Goal: Navigation & Orientation: Find specific page/section

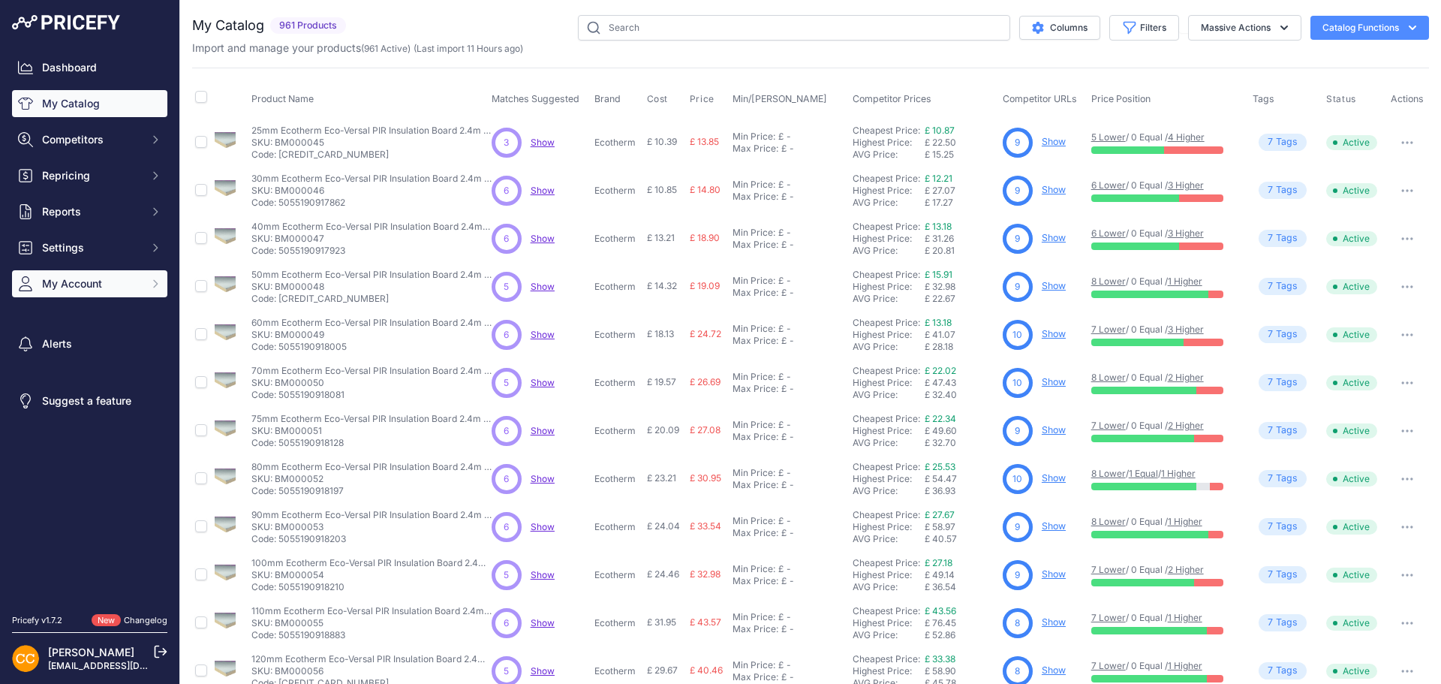
click at [144, 280] on button "My Account" at bounding box center [89, 283] width 155 height 27
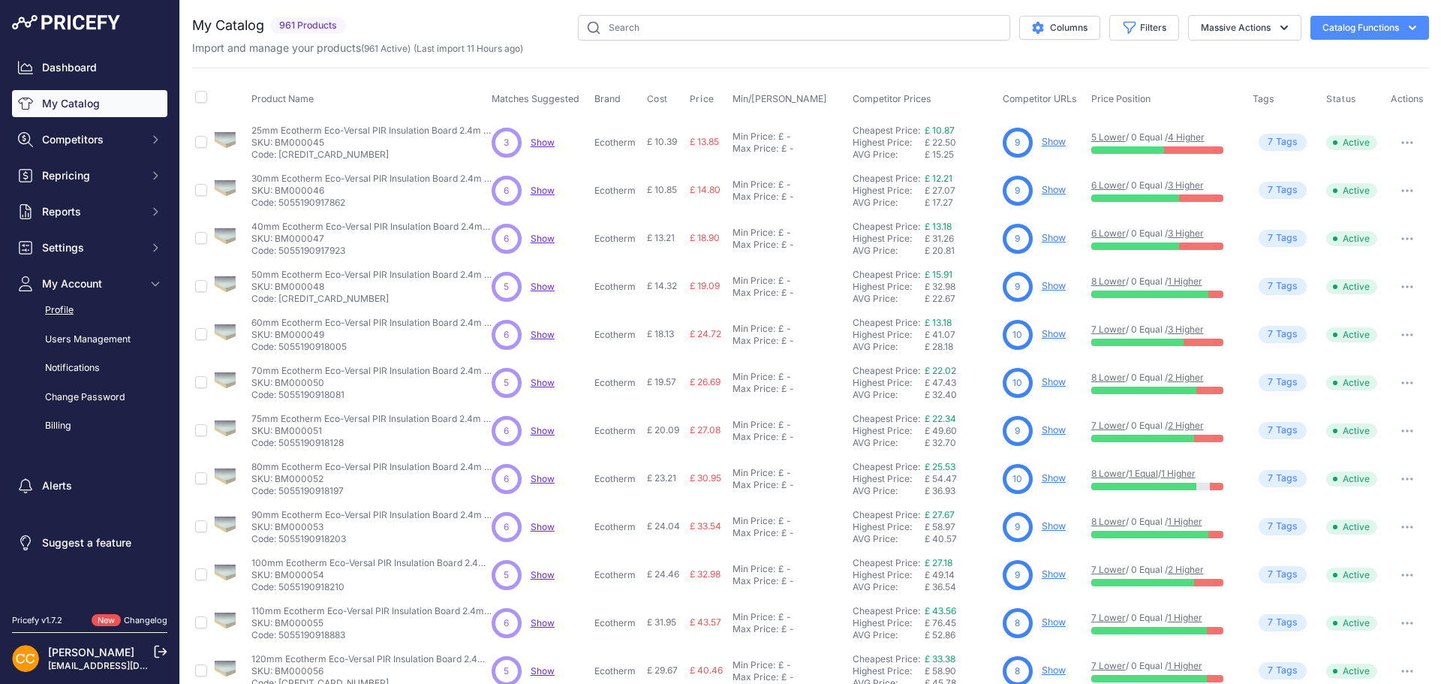
click at [110, 303] on link "Profile" at bounding box center [89, 310] width 155 height 26
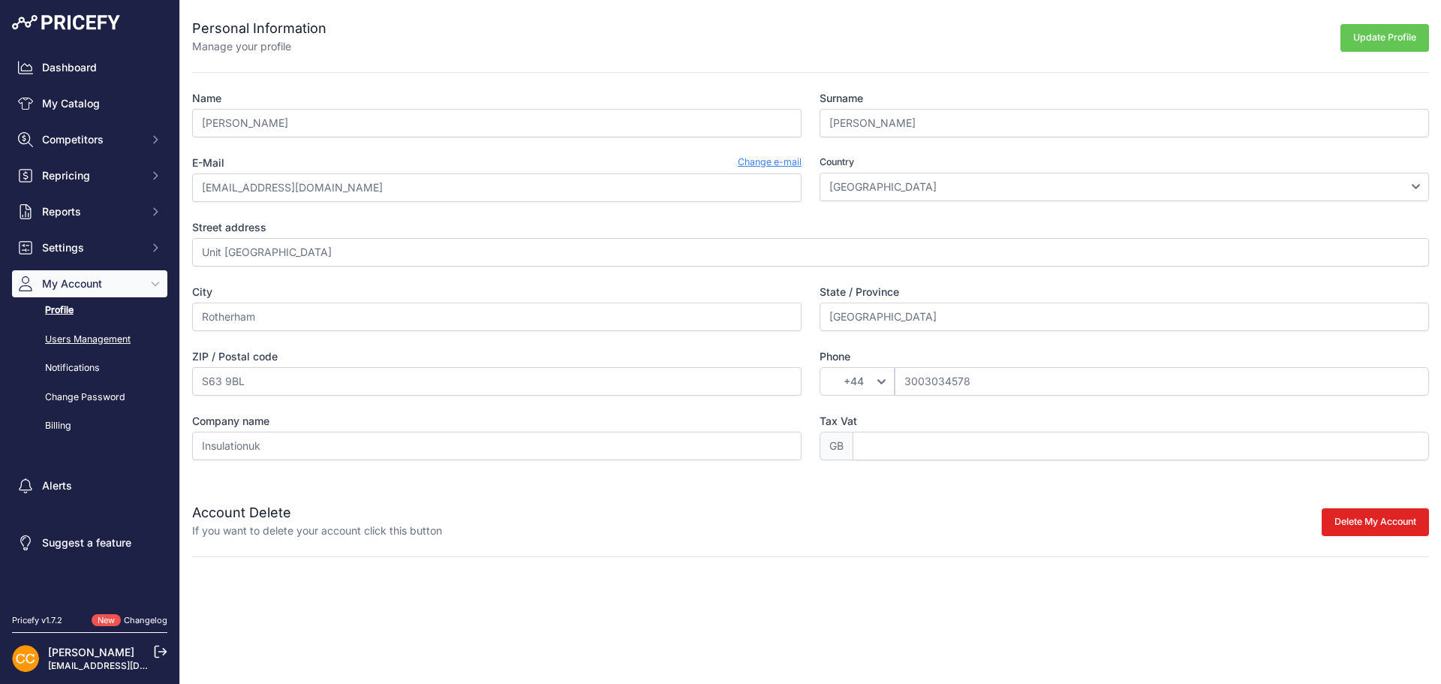
click at [96, 341] on link "Users Management" at bounding box center [89, 340] width 155 height 26
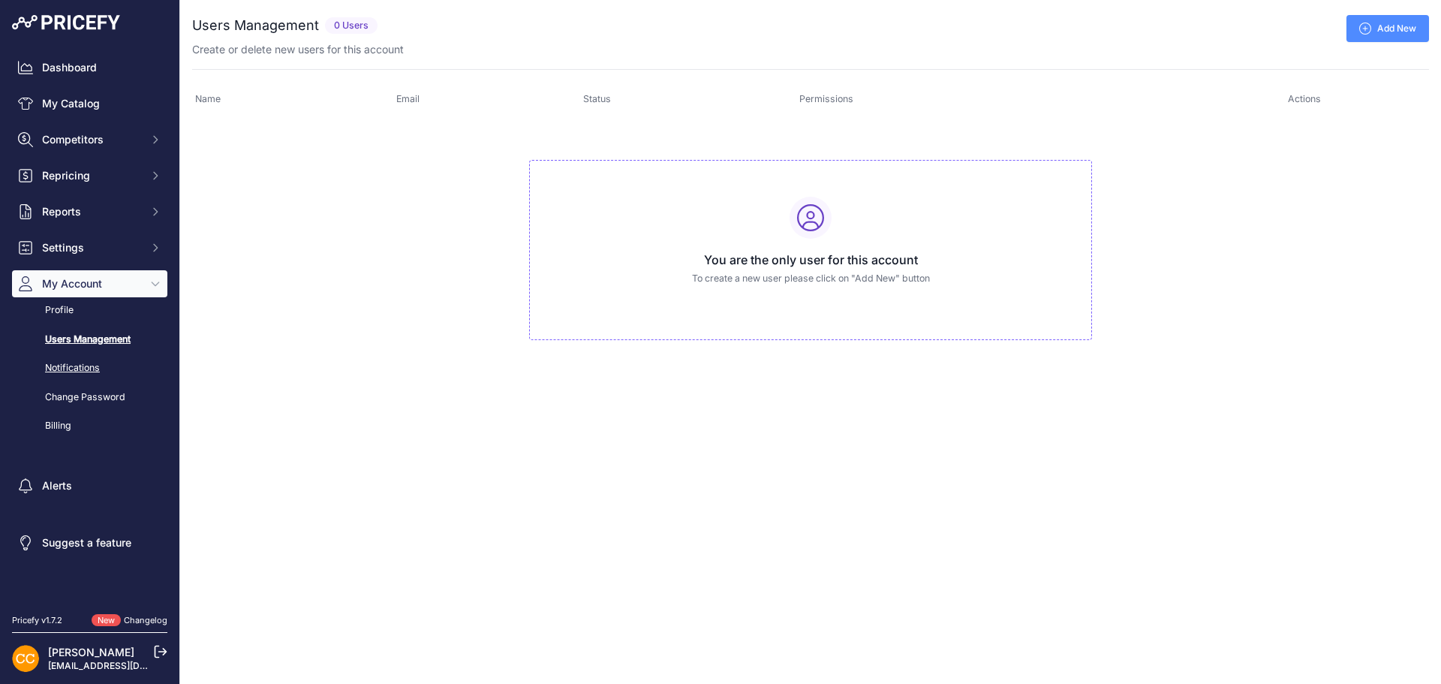
click at [77, 372] on link "Notifications" at bounding box center [89, 368] width 155 height 26
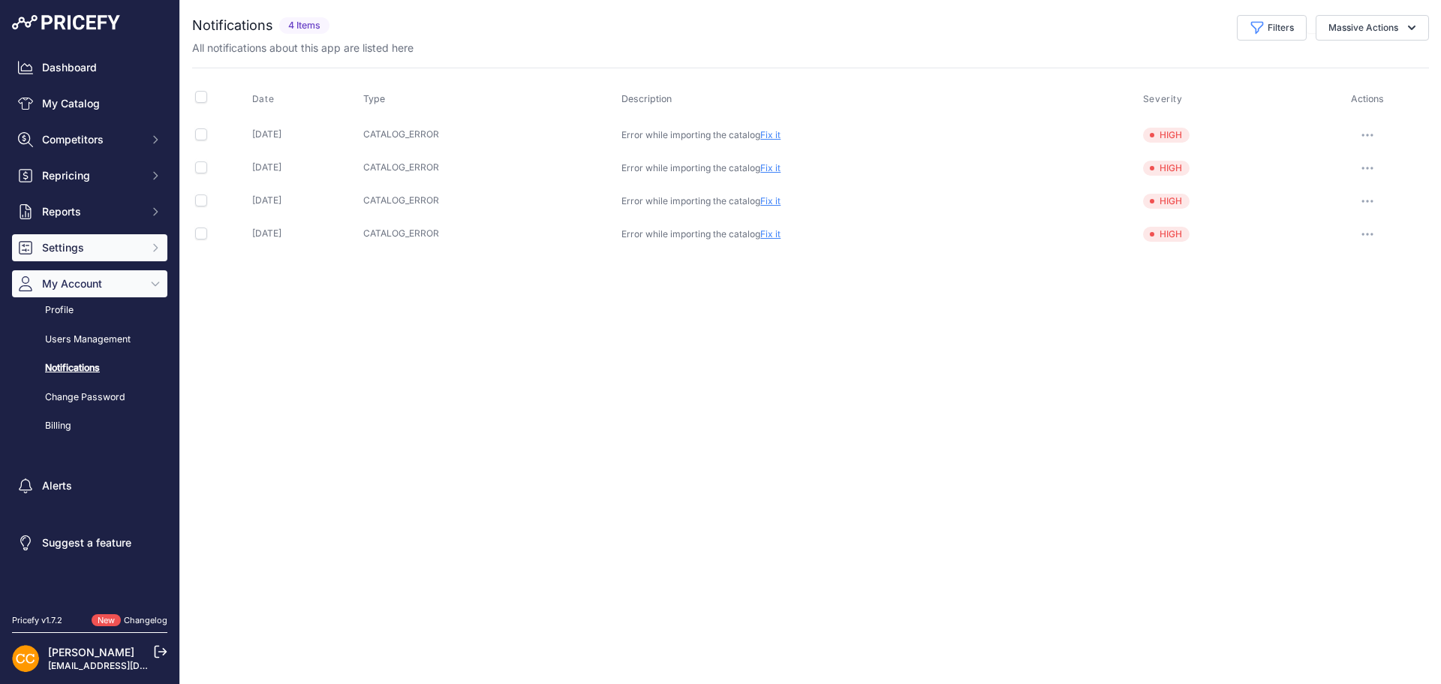
click at [123, 245] on span "Settings" at bounding box center [91, 247] width 98 height 15
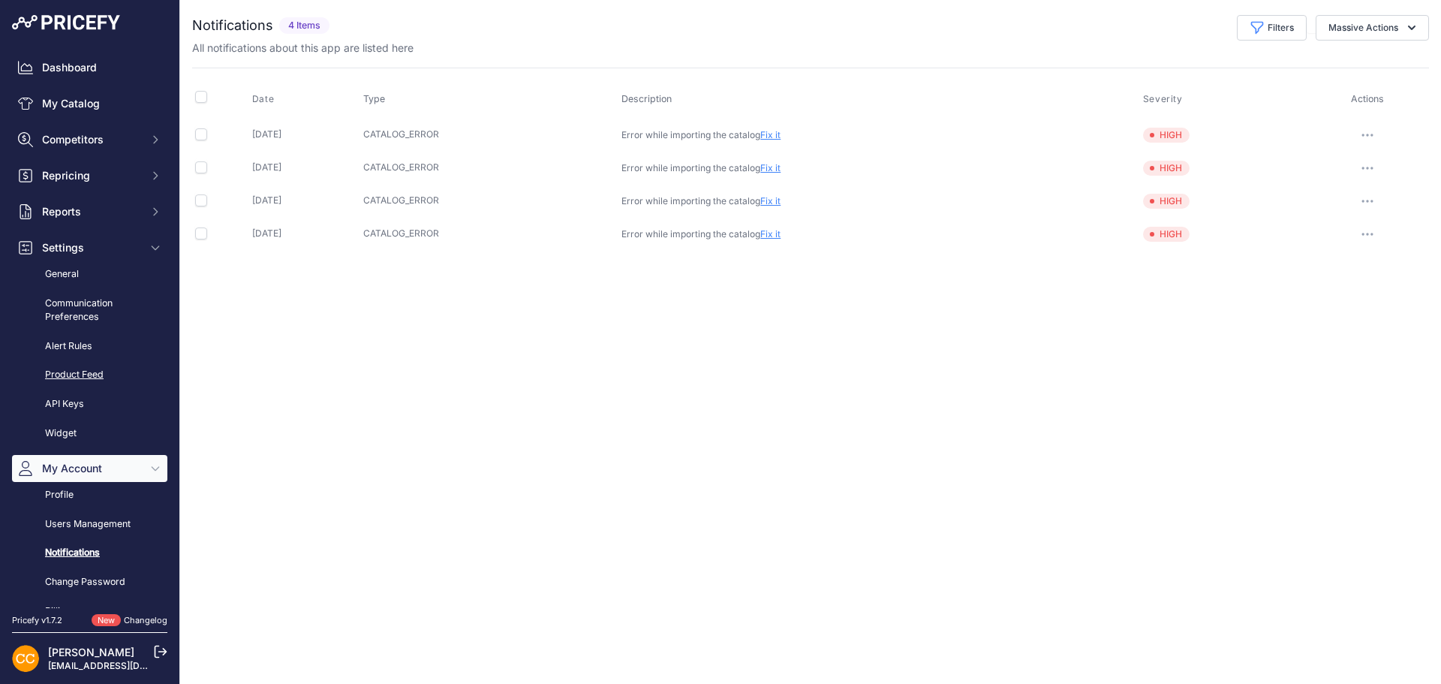
click at [95, 371] on link "Product Feed" at bounding box center [89, 375] width 155 height 26
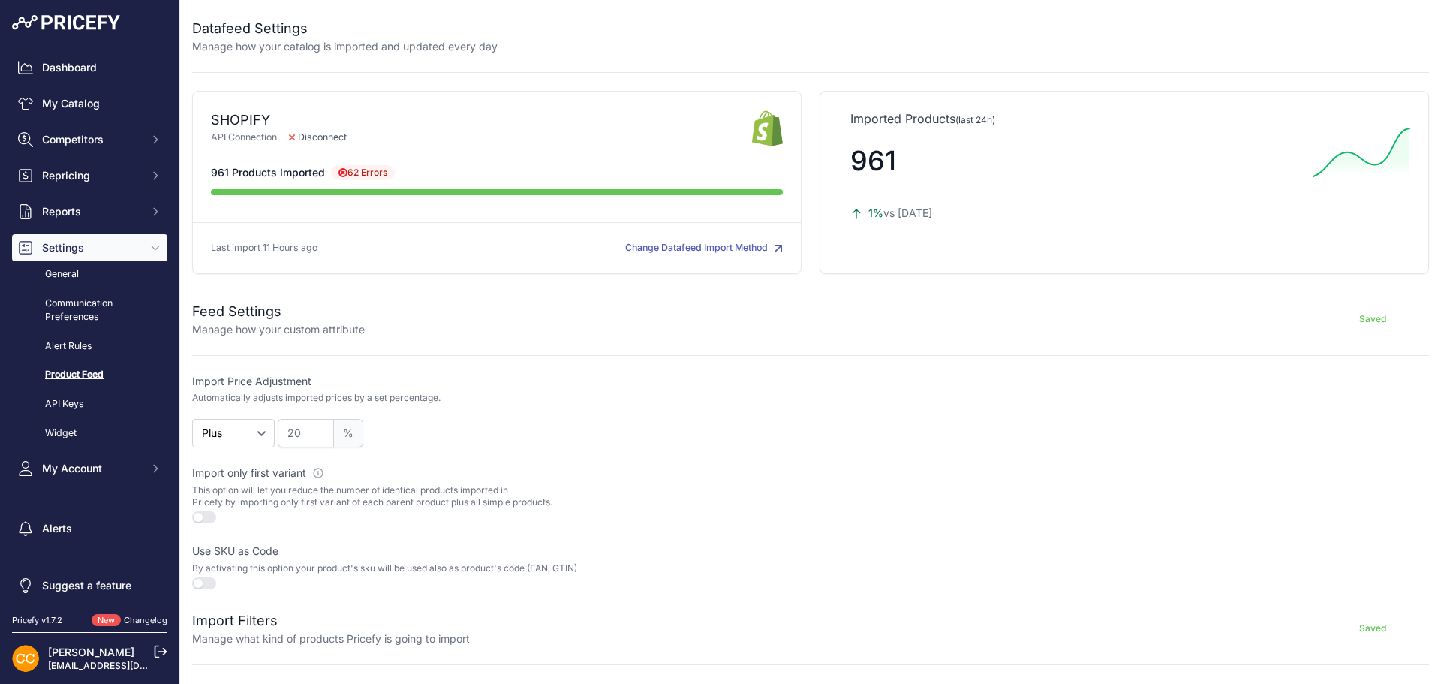
click at [776, 456] on div "Import Price Adjustment Automatically adjusts imported prices by a set percenta…" at bounding box center [810, 483] width 1237 height 218
click at [694, 250] on button "Change Datafeed Import Method" at bounding box center [704, 248] width 158 height 14
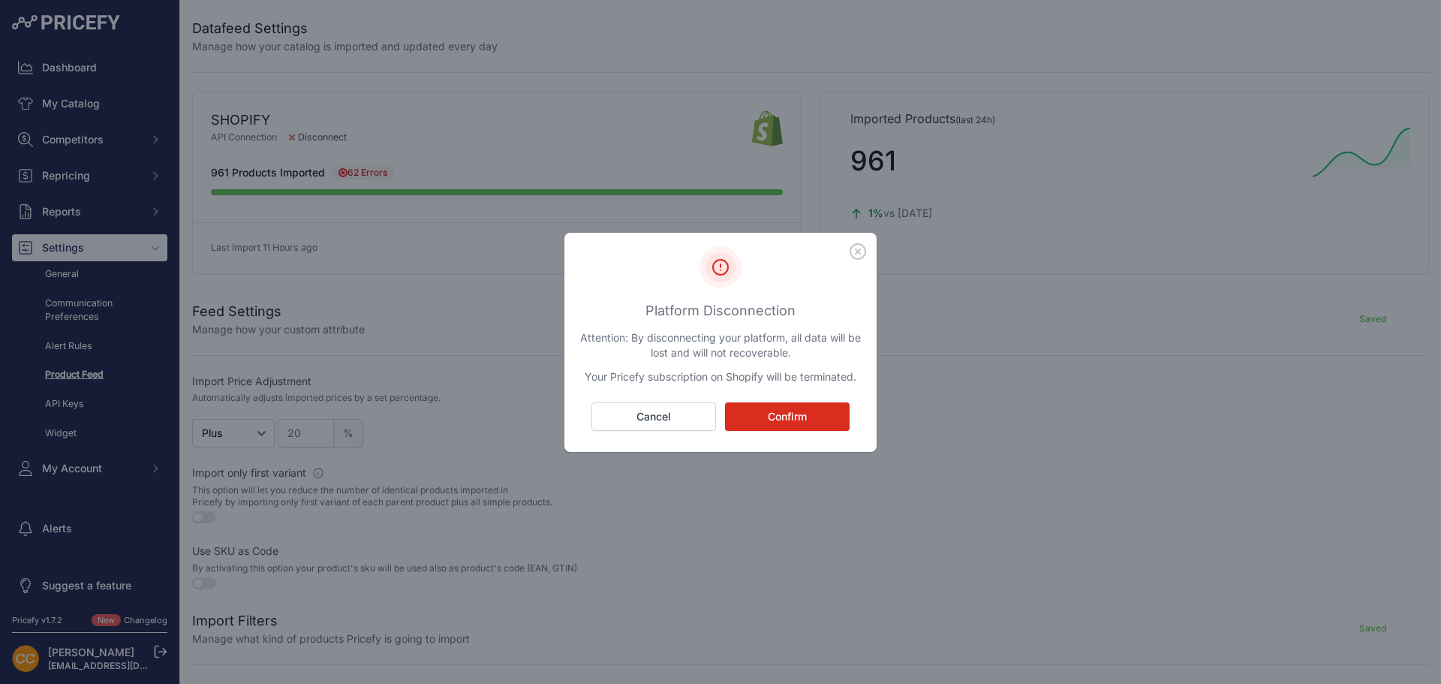
click at [854, 252] on icon "button" at bounding box center [858, 251] width 17 height 17
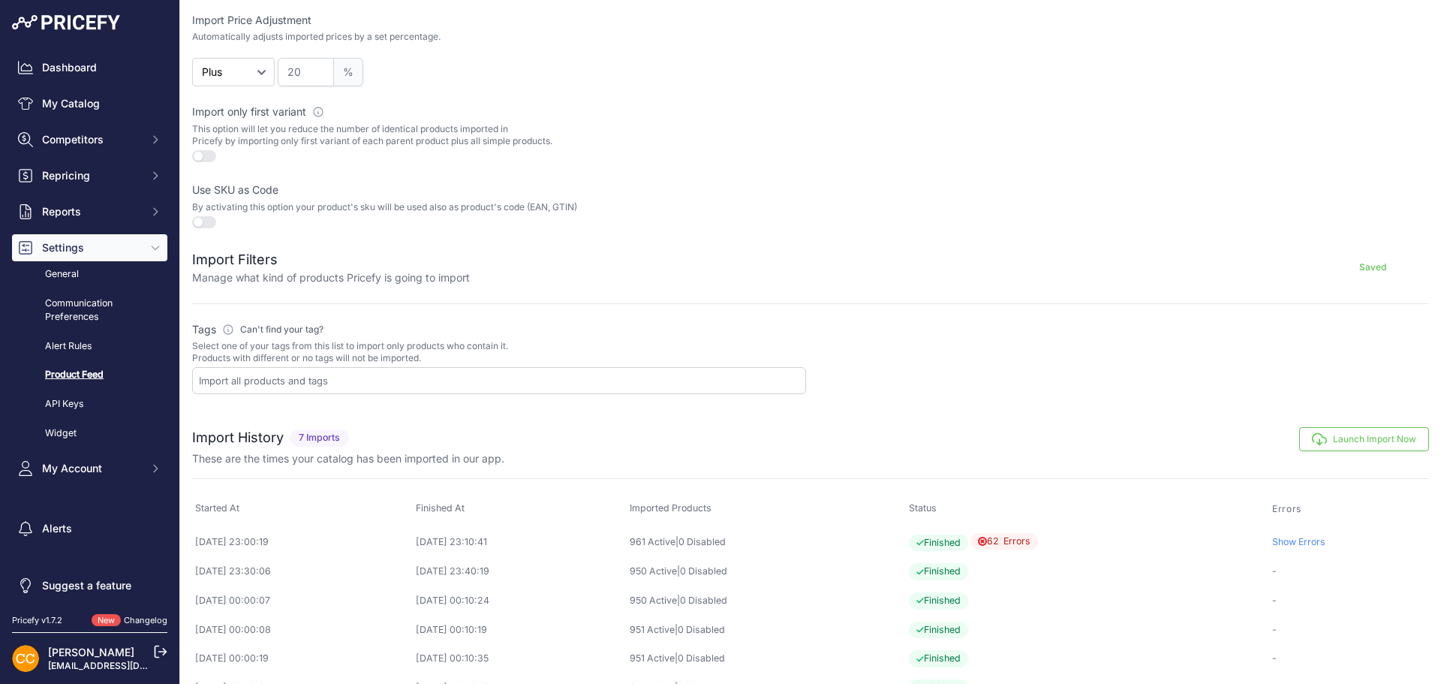
scroll to position [423, 0]
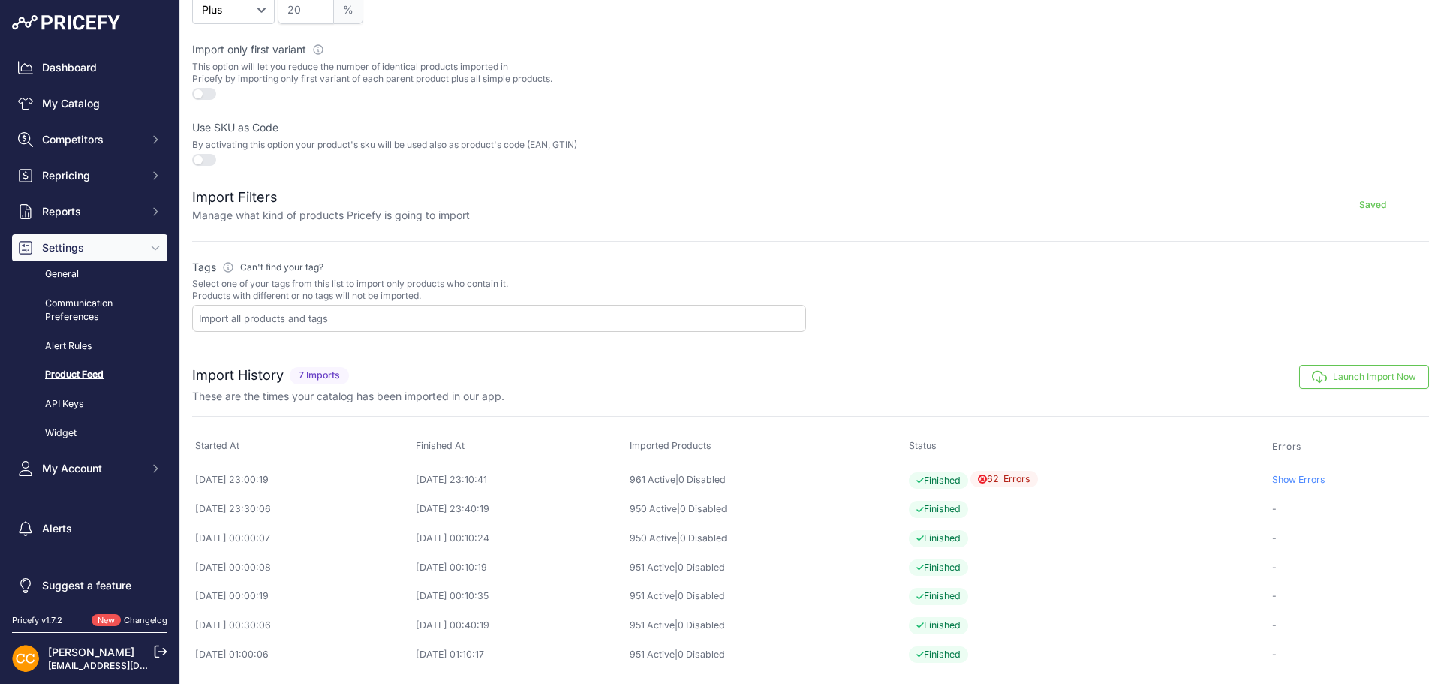
click at [1304, 480] on link "Show Errors" at bounding box center [1298, 479] width 53 height 11
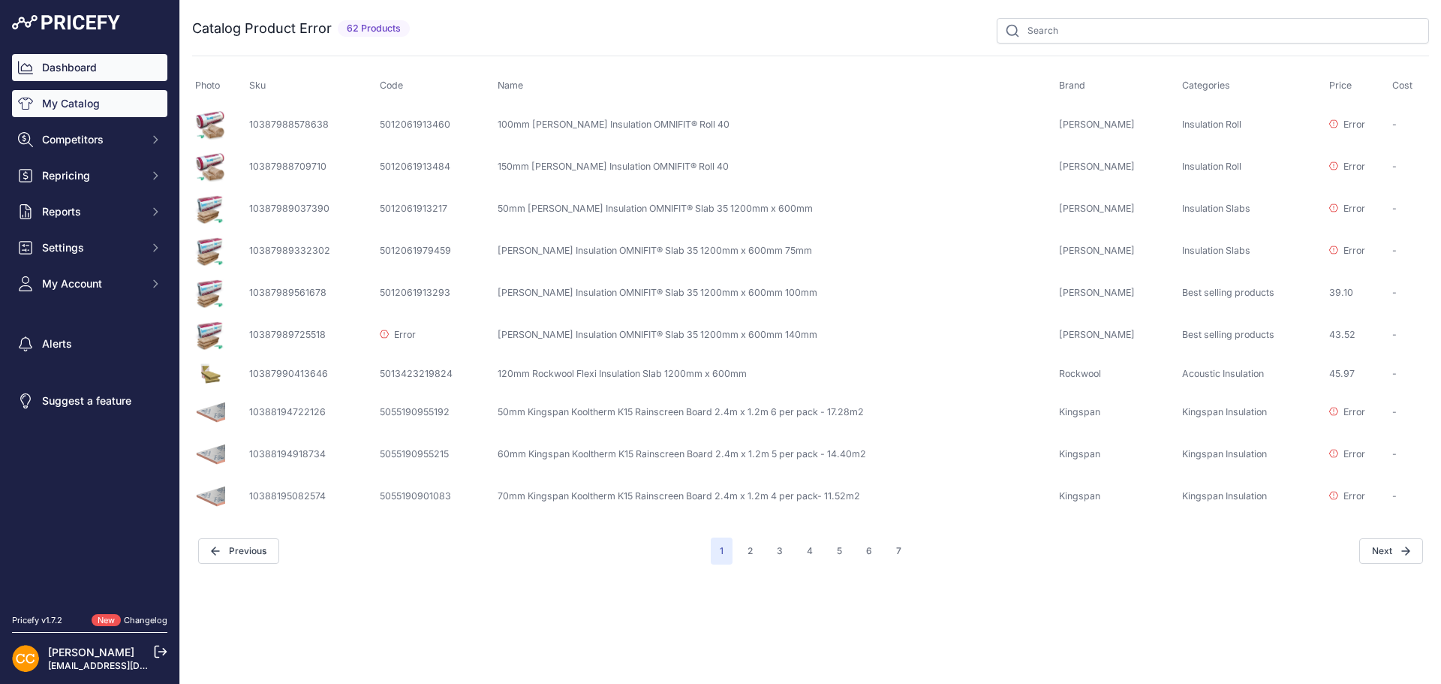
click at [55, 65] on link "Dashboard" at bounding box center [89, 67] width 155 height 27
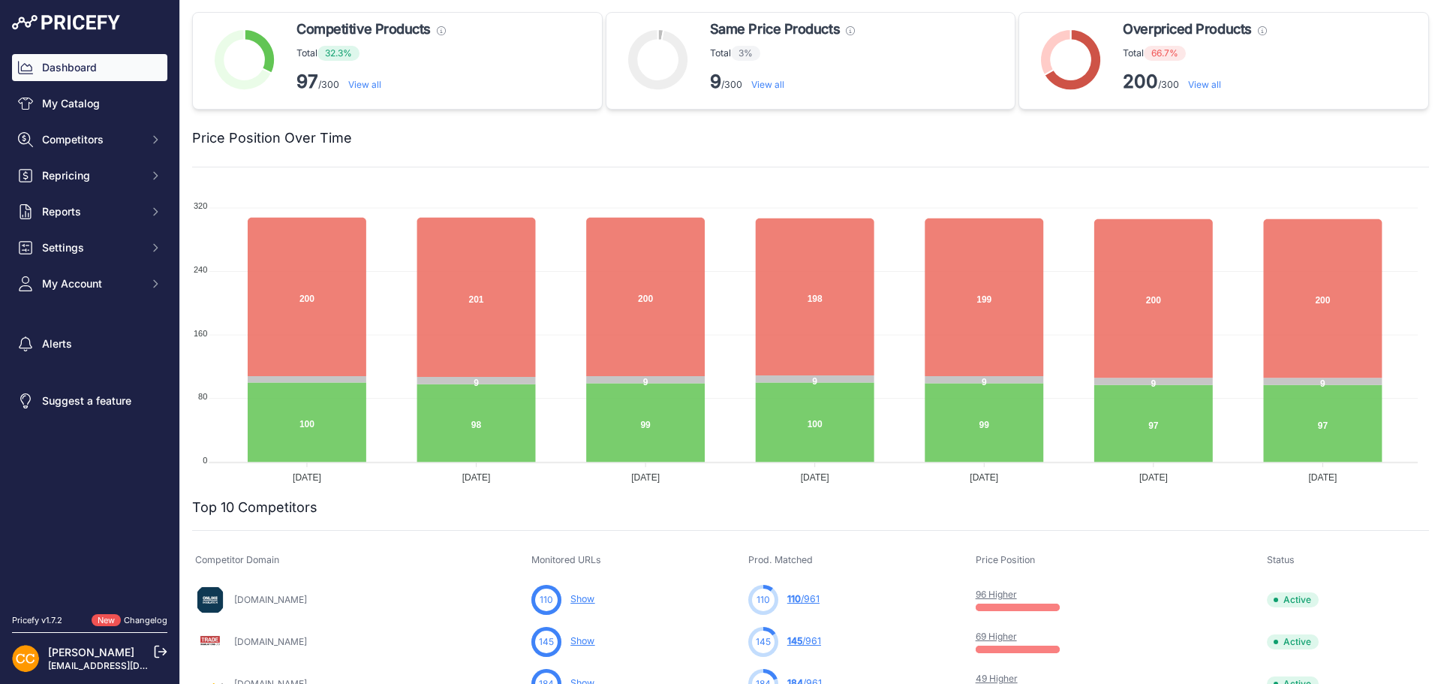
click at [89, 25] on img at bounding box center [66, 22] width 108 height 15
click at [80, 343] on link "Alerts" at bounding box center [89, 343] width 155 height 27
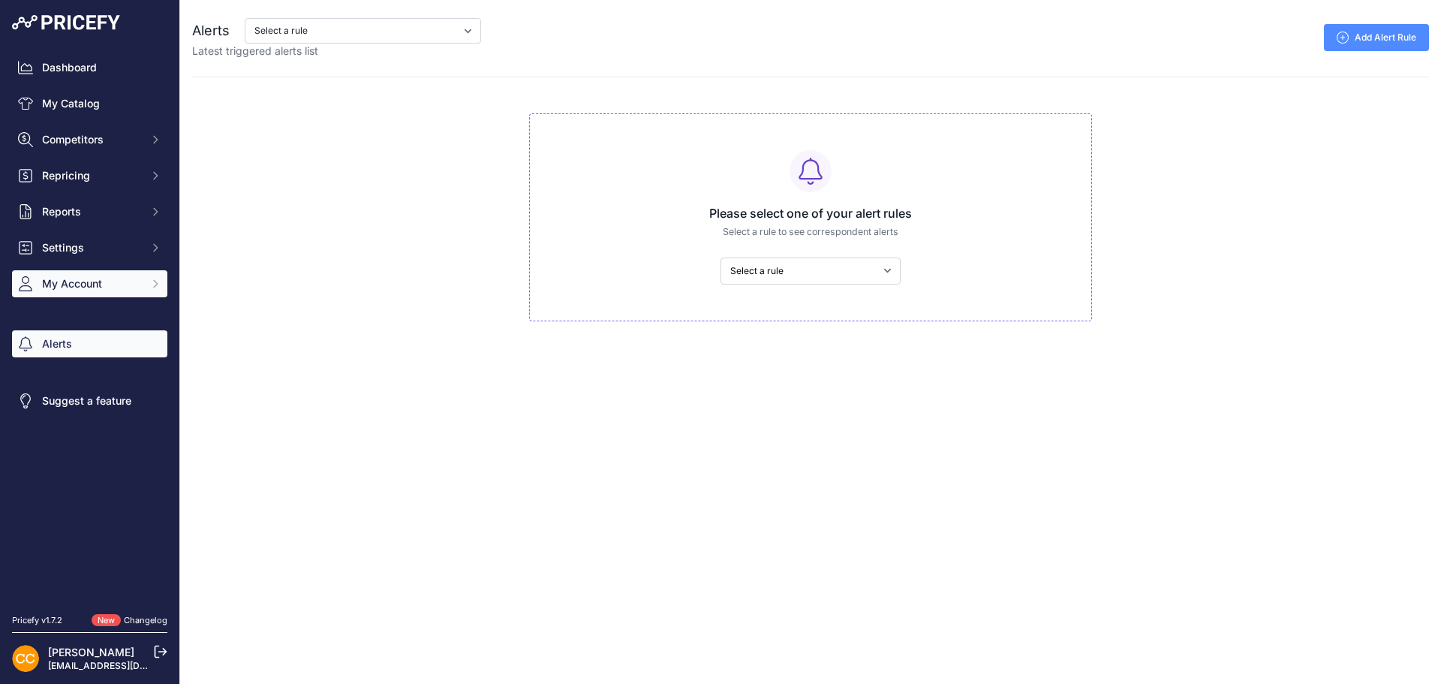
click at [75, 281] on span "My Account" at bounding box center [91, 283] width 98 height 15
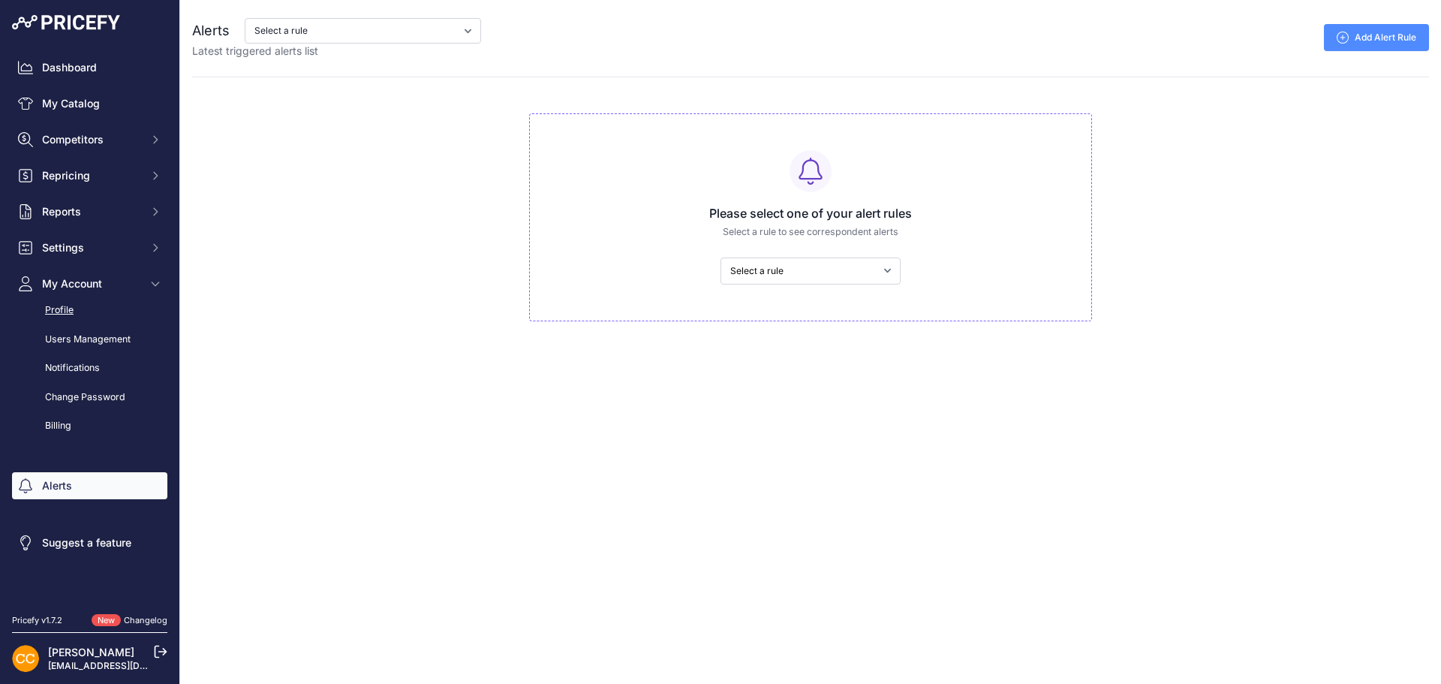
click at [77, 310] on link "Profile" at bounding box center [89, 310] width 155 height 26
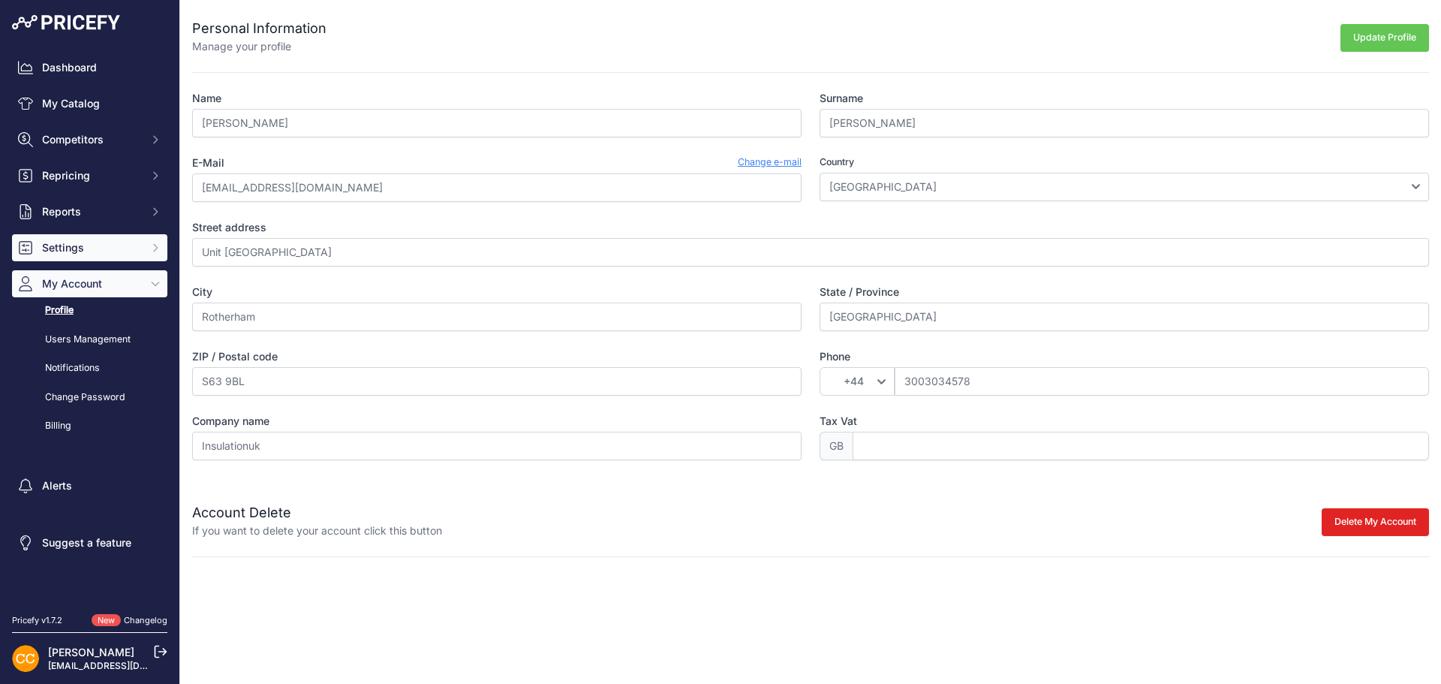
click at [91, 242] on span "Settings" at bounding box center [91, 247] width 98 height 15
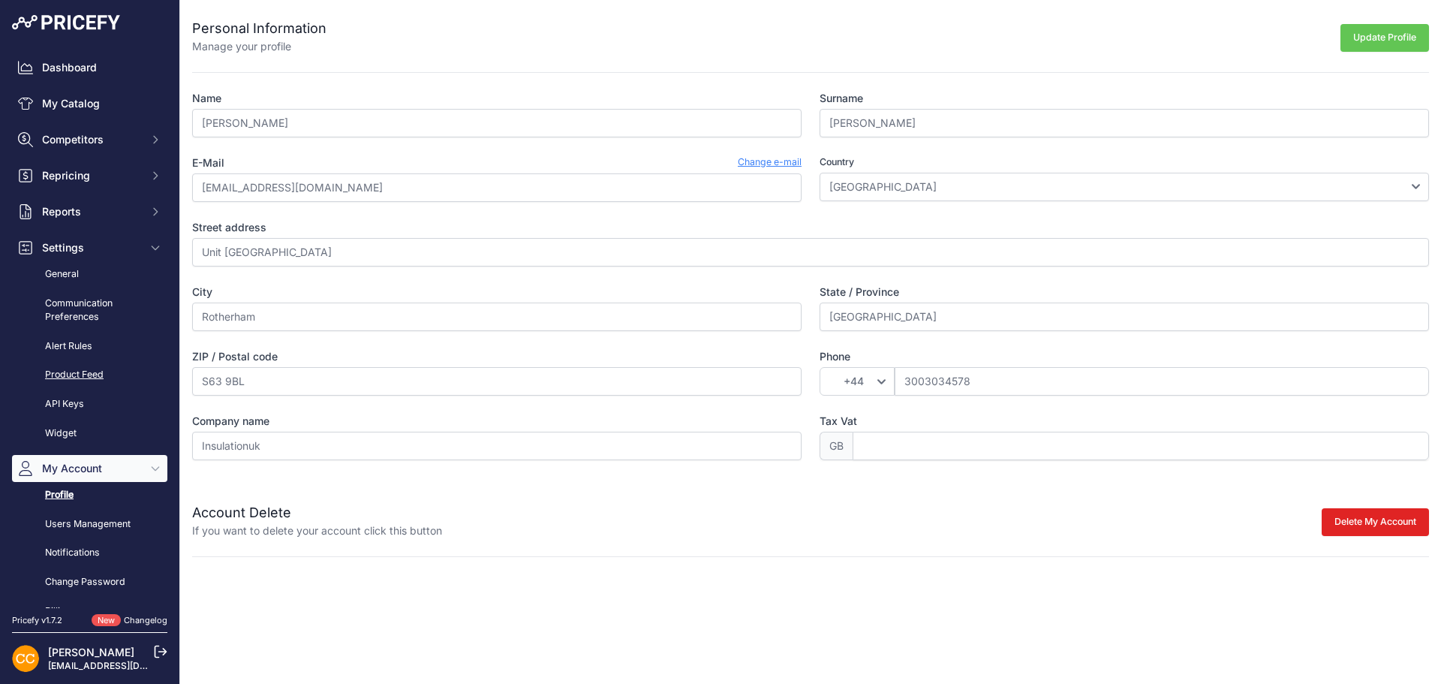
click at [86, 368] on link "Product Feed" at bounding box center [89, 375] width 155 height 26
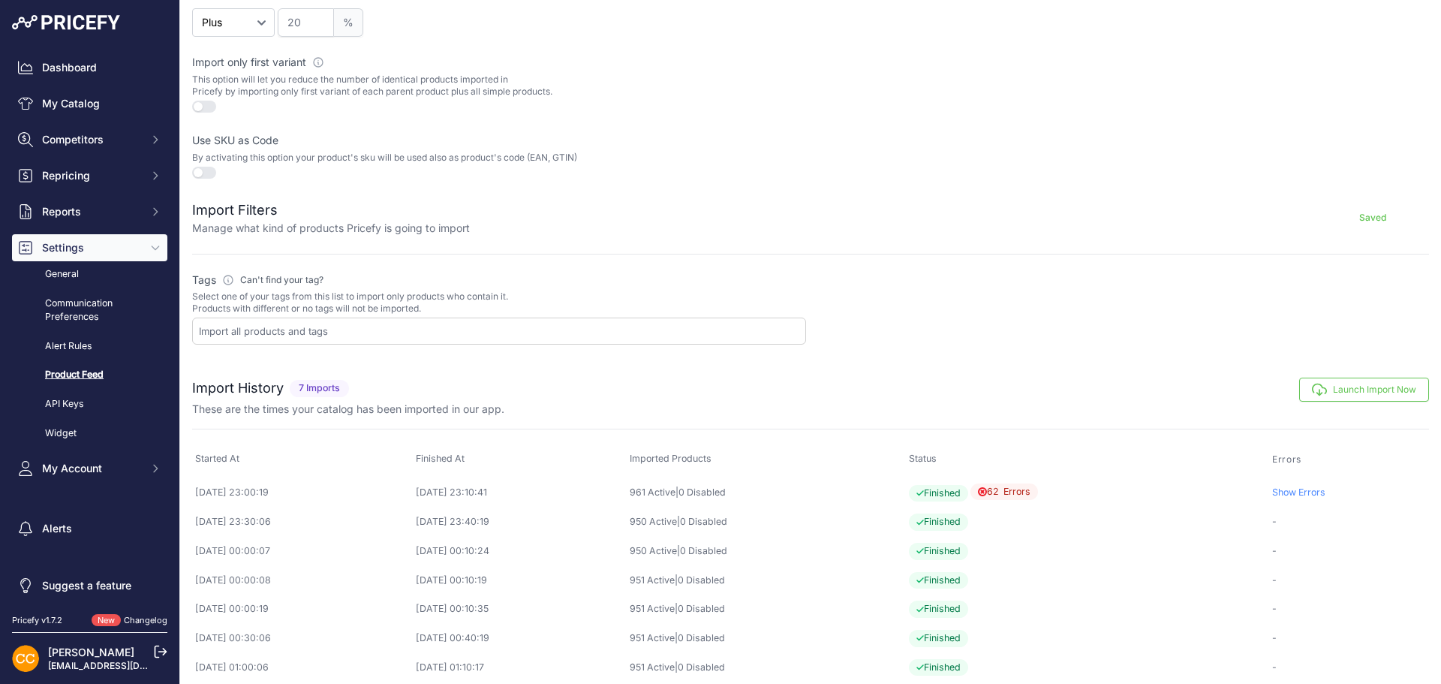
scroll to position [423, 0]
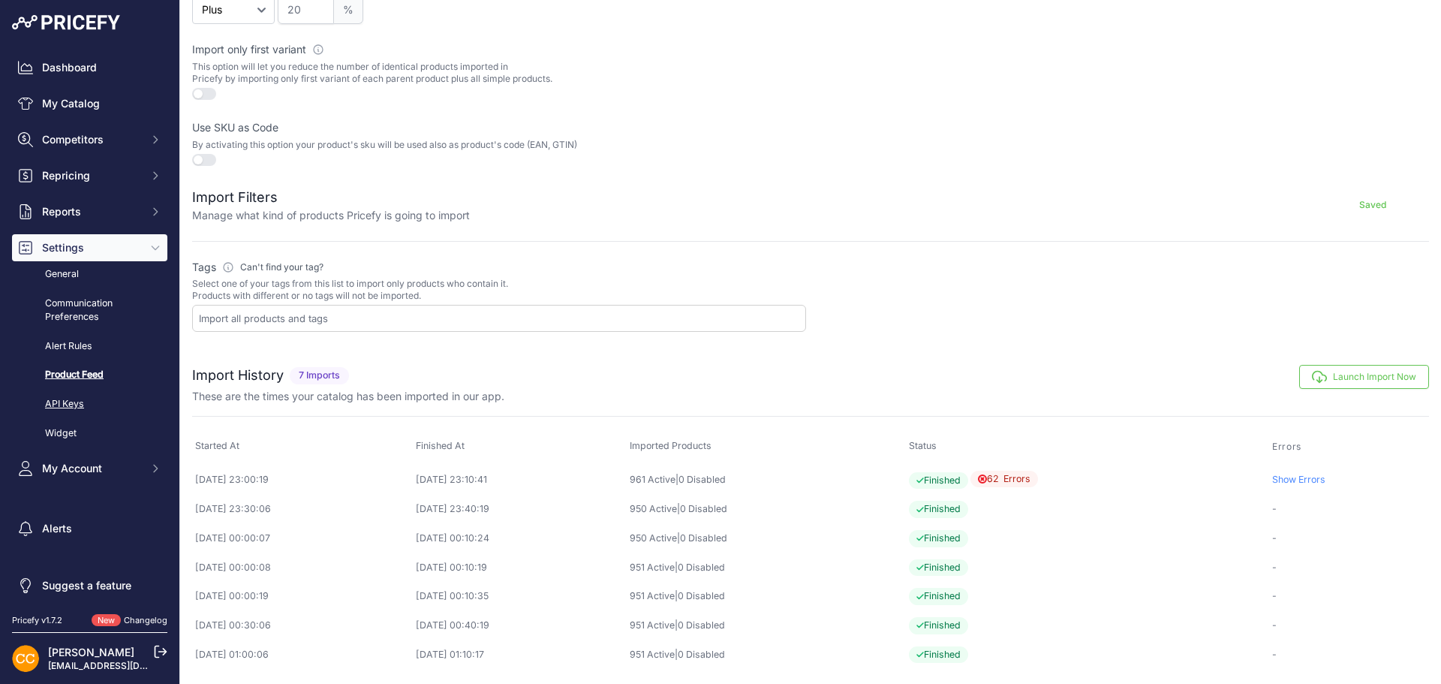
click at [73, 398] on link "API Keys" at bounding box center [89, 404] width 155 height 26
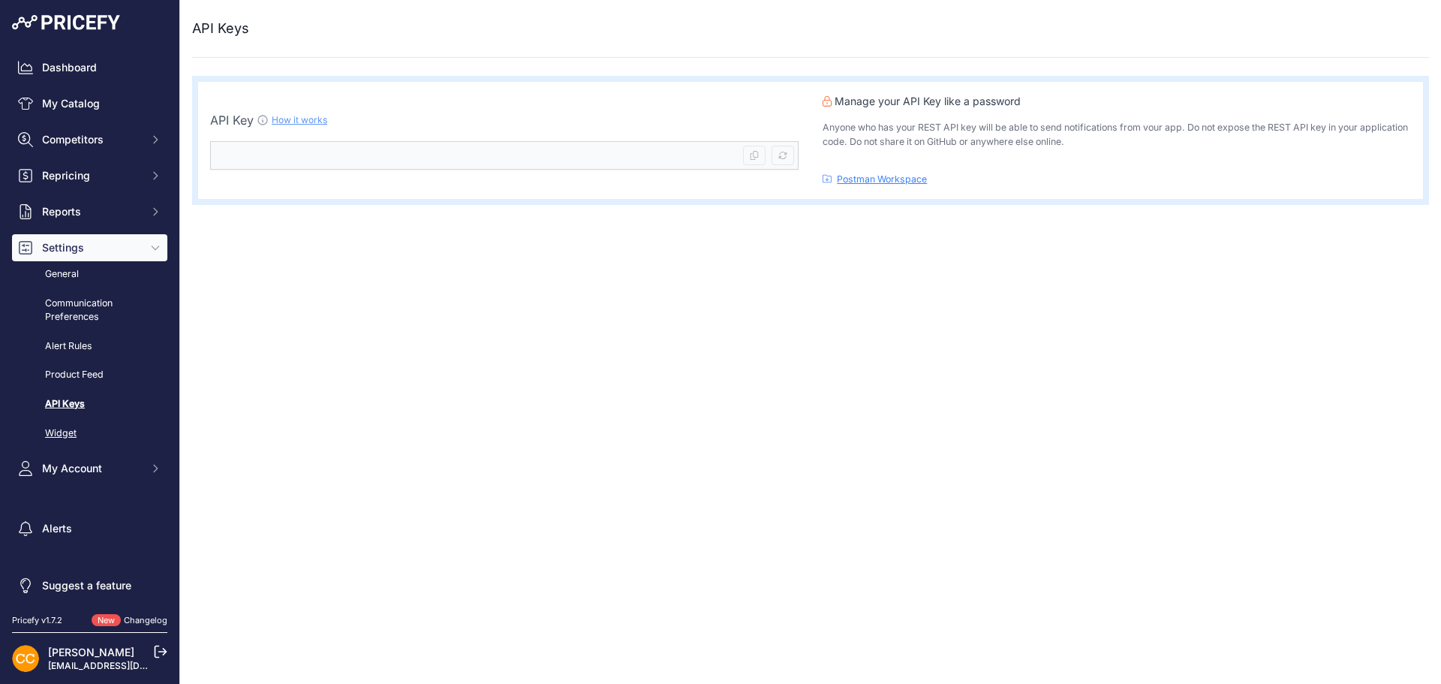
click at [62, 434] on link "Widget" at bounding box center [89, 433] width 155 height 26
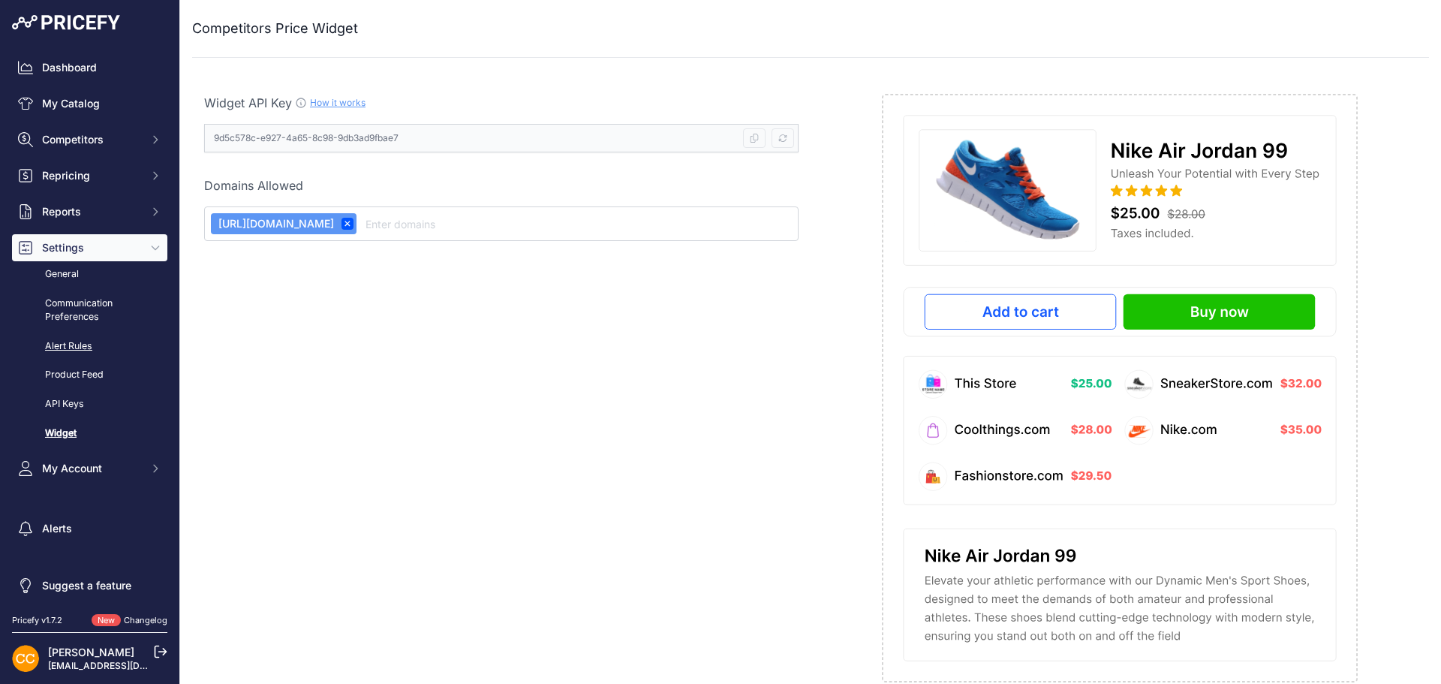
click at [77, 344] on link "Alert Rules" at bounding box center [89, 346] width 155 height 26
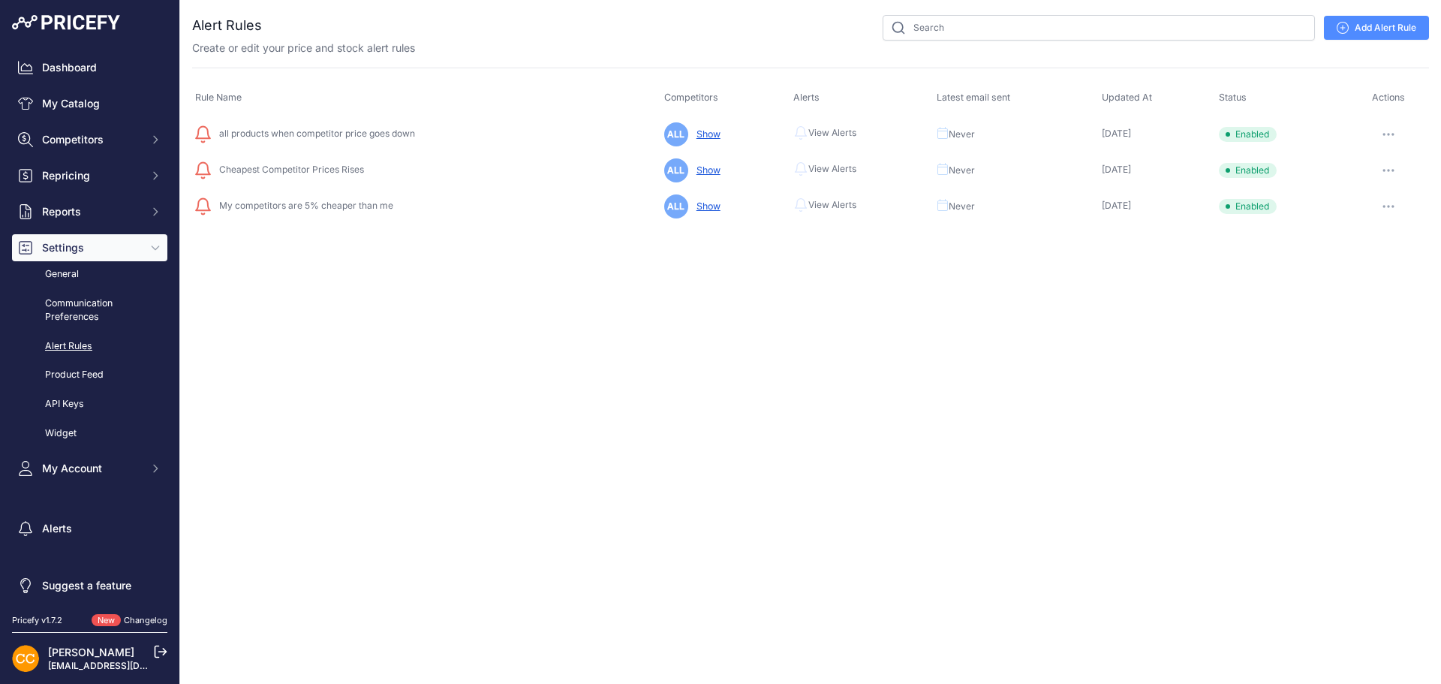
click at [72, 318] on link "Communication Preferences" at bounding box center [89, 311] width 155 height 40
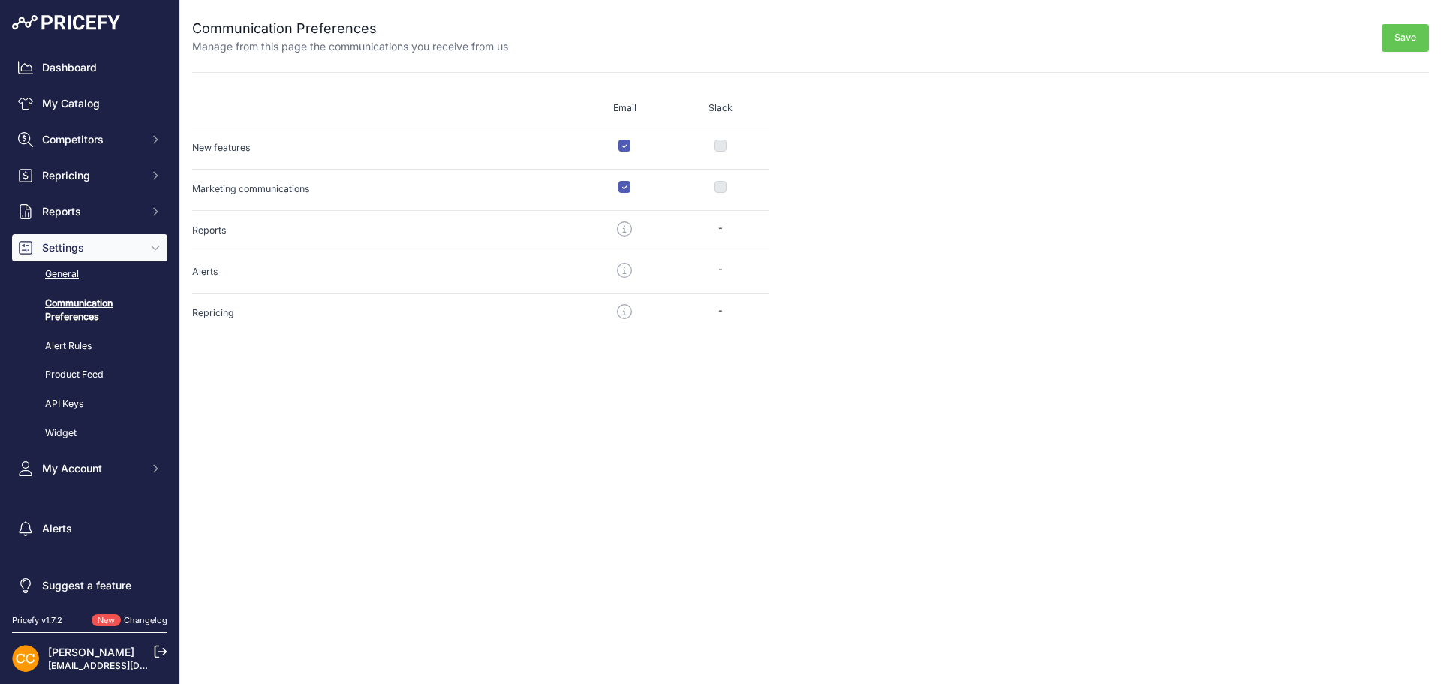
click at [67, 276] on link "General" at bounding box center [89, 274] width 155 height 26
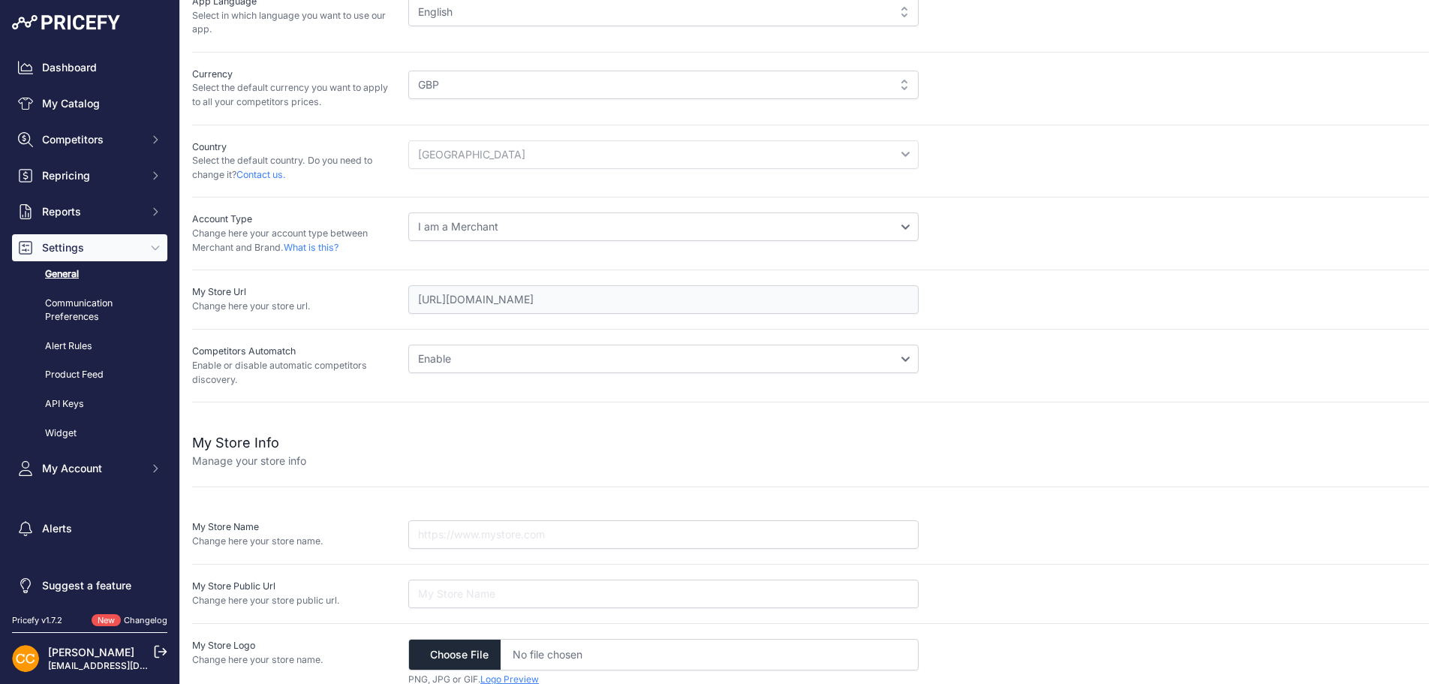
scroll to position [128, 0]
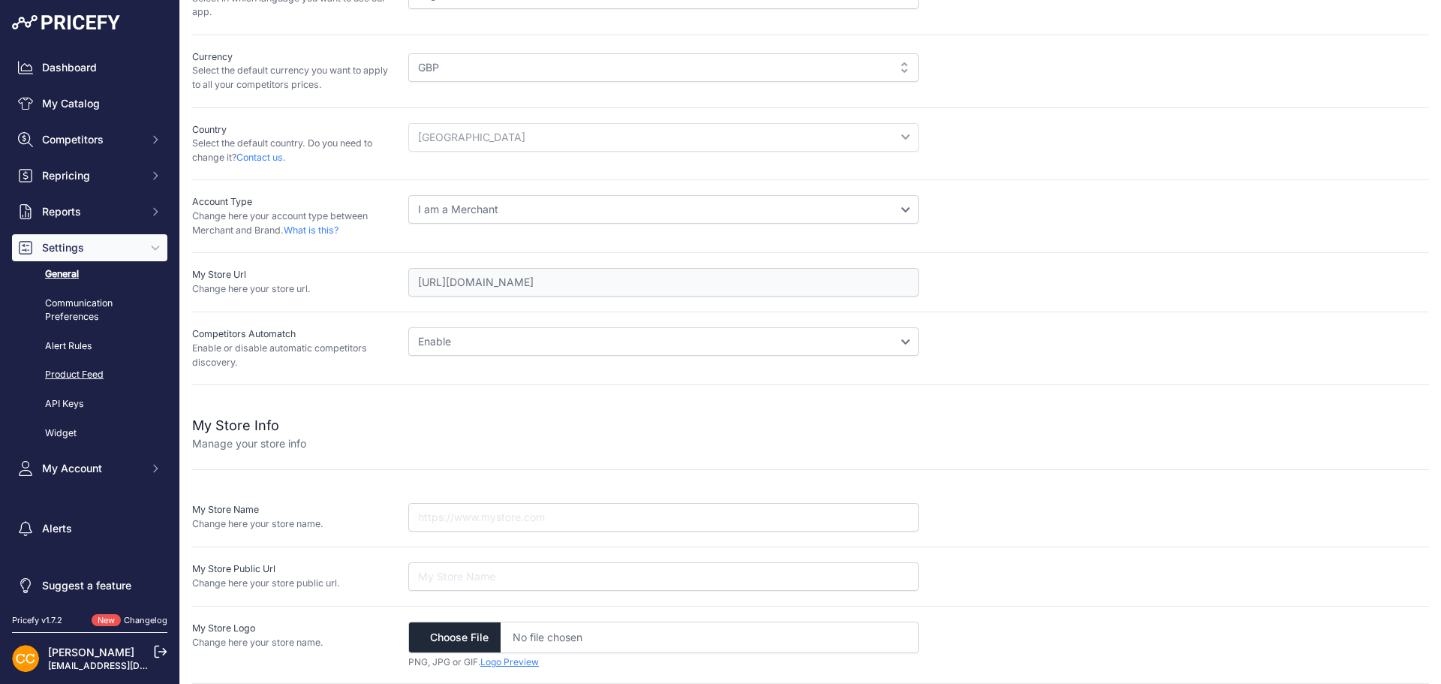
click at [75, 371] on link "Product Feed" at bounding box center [89, 375] width 155 height 26
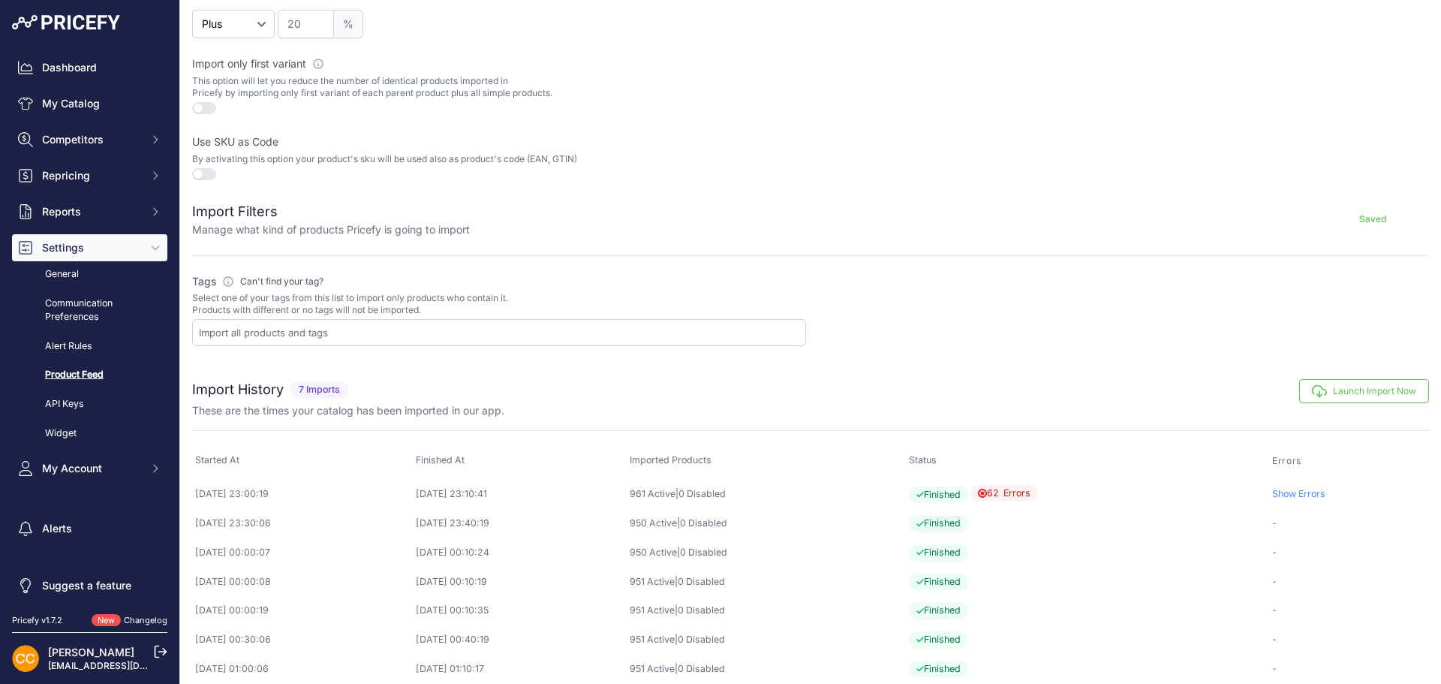
scroll to position [423, 0]
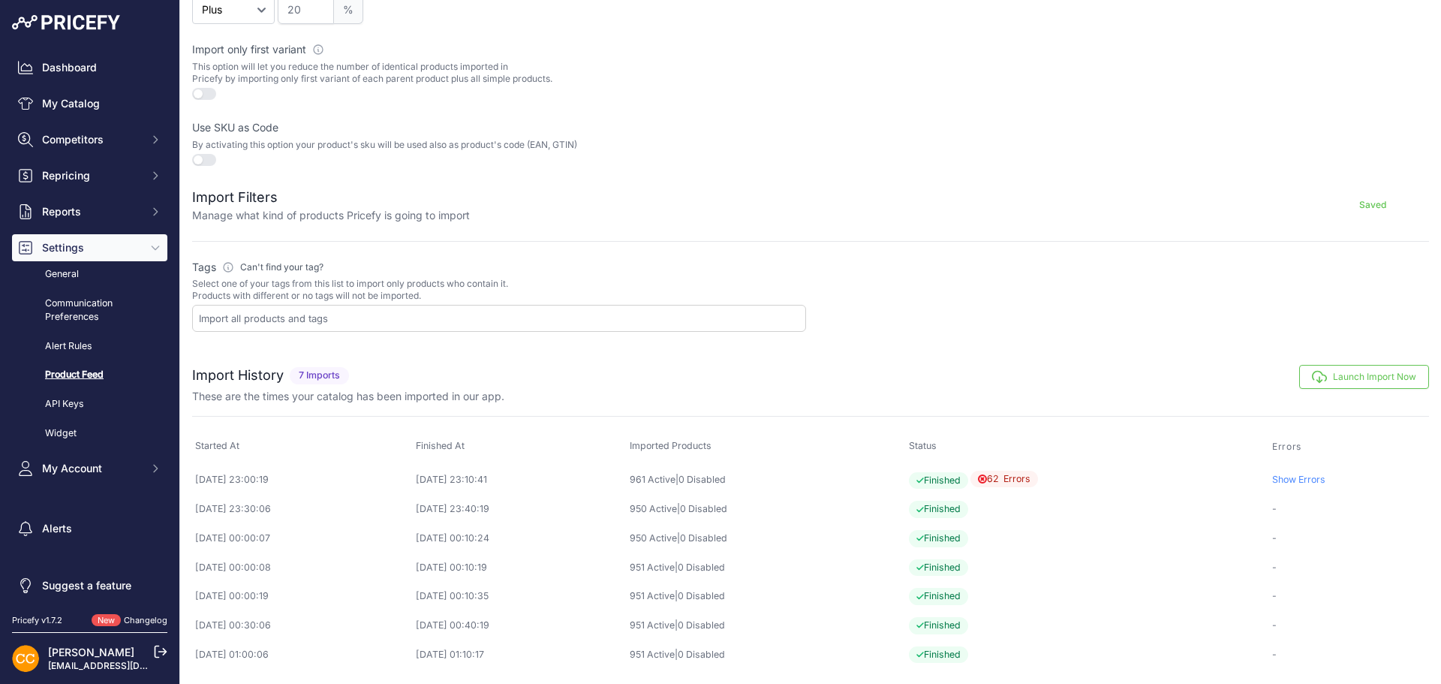
click at [80, 659] on p "[PERSON_NAME]" at bounding box center [93, 652] width 90 height 15
click at [149, 246] on icon "Sidebar" at bounding box center [155, 248] width 12 height 12
click at [47, 620] on div "Pricefy v1.7.2" at bounding box center [37, 620] width 50 height 13
click at [63, 26] on img at bounding box center [66, 22] width 108 height 15
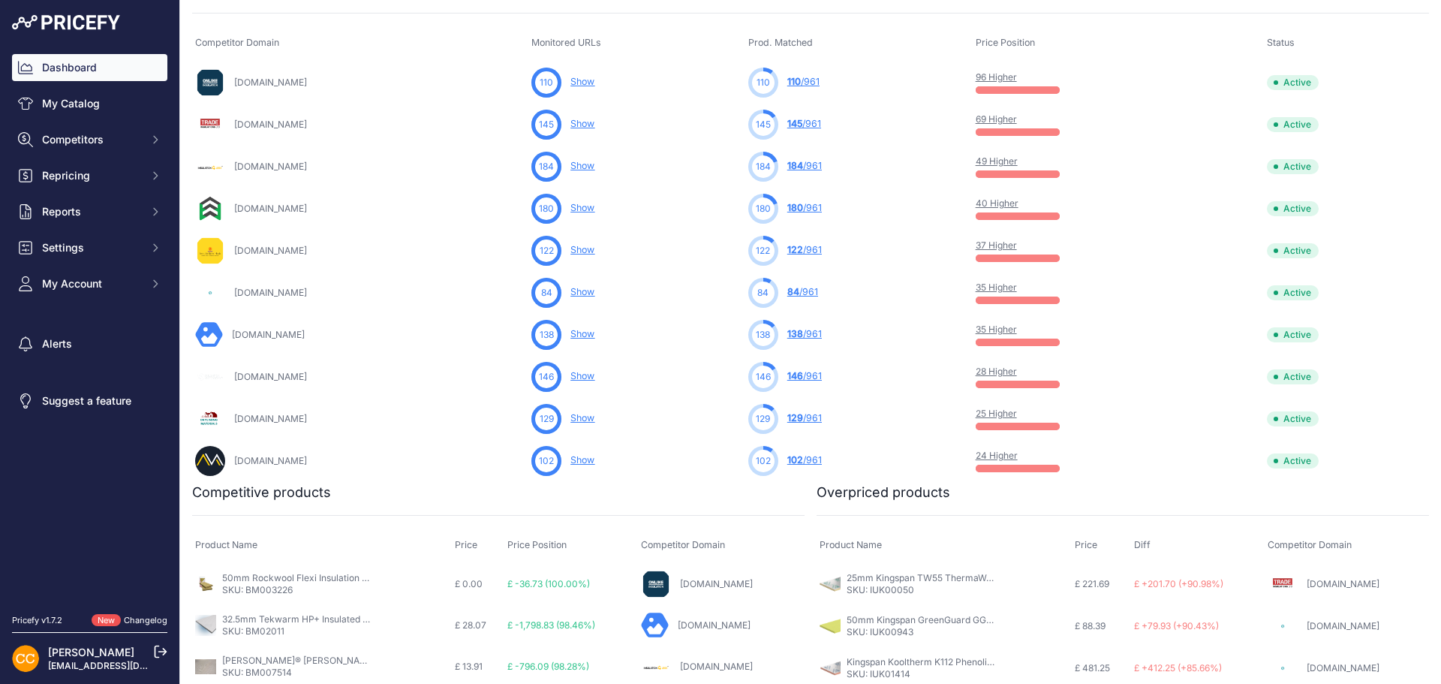
scroll to position [516, 0]
